Goal: Transaction & Acquisition: Book appointment/travel/reservation

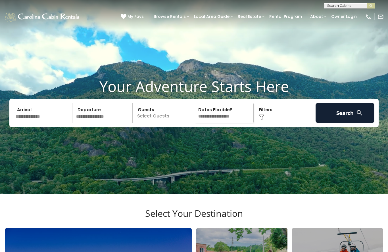
click at [28, 123] on input "text" at bounding box center [43, 113] width 59 height 20
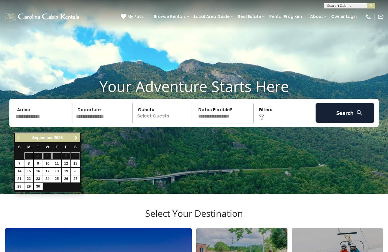
click at [73, 141] on link "Next" at bounding box center [75, 137] width 7 height 7
click at [43, 157] on link "1" at bounding box center [47, 156] width 9 height 7
type input "*******"
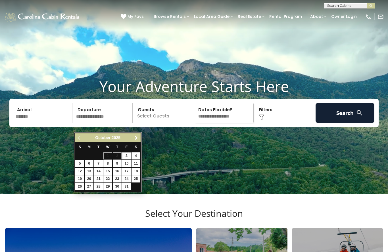
click at [133, 141] on link "Next" at bounding box center [136, 137] width 7 height 7
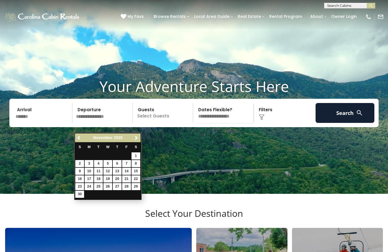
click at [133, 140] on link "Next" at bounding box center [136, 137] width 7 height 7
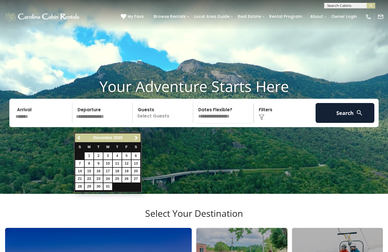
click at [106, 188] on link "31" at bounding box center [107, 186] width 9 height 7
type input "********"
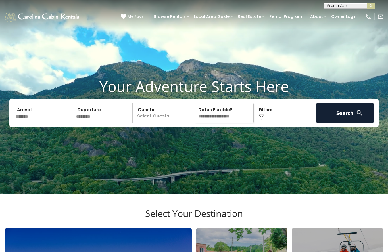
click at [172, 123] on p "Select Guests" at bounding box center [163, 113] width 59 height 20
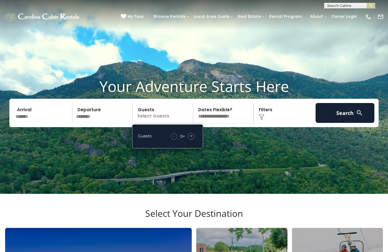
click at [196, 140] on div "- 0 + +" at bounding box center [182, 136] width 29 height 7
click at [192, 140] on div "+" at bounding box center [191, 136] width 7 height 7
click at [353, 123] on button "Search" at bounding box center [345, 113] width 59 height 20
